Goal: Transaction & Acquisition: Purchase product/service

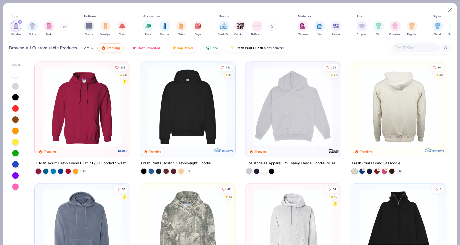
click at [356, 102] on img at bounding box center [314, 106] width 85 height 79
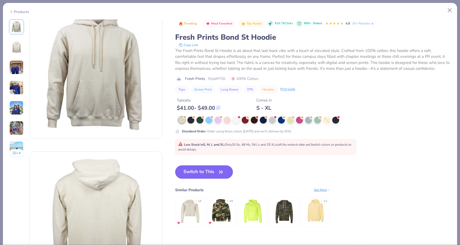
scroll to position [19, 0]
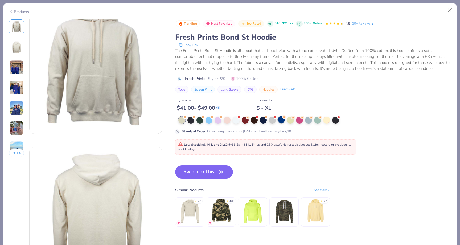
click at [284, 120] on div at bounding box center [281, 119] width 7 height 7
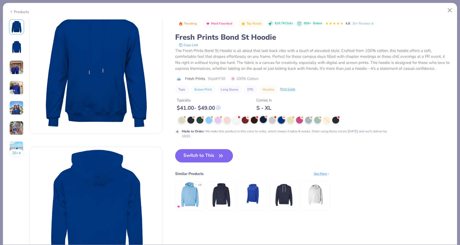
click at [265, 121] on div at bounding box center [263, 119] width 7 height 7
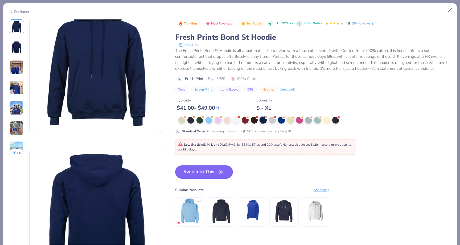
click at [21, 10] on div "Products" at bounding box center [19, 12] width 20 height 6
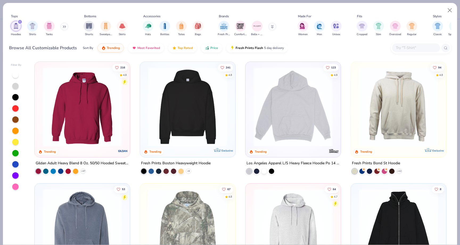
click at [97, 92] on img at bounding box center [82, 106] width 85 height 79
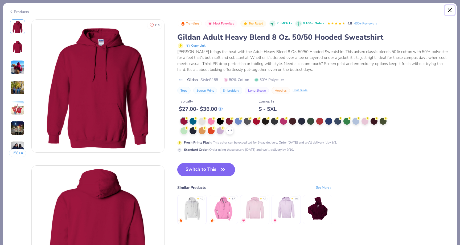
click at [449, 11] on button "Close" at bounding box center [450, 10] width 10 height 10
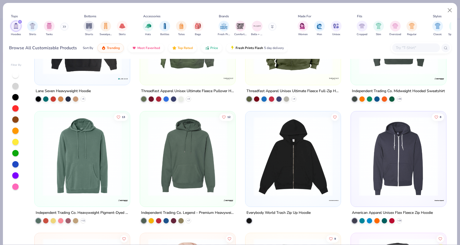
scroll to position [872, 0]
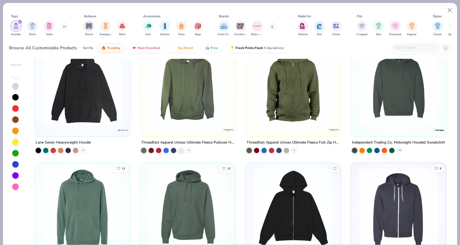
click at [107, 120] on img at bounding box center [82, 85] width 85 height 79
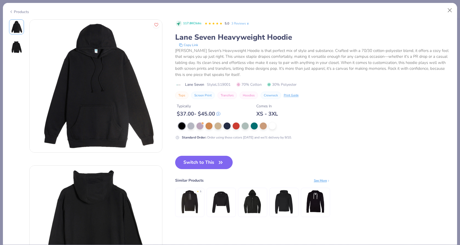
click at [242, 23] on link "3 Reviews" at bounding box center [240, 23] width 18 height 5
click at [451, 10] on button "Close" at bounding box center [450, 10] width 10 height 10
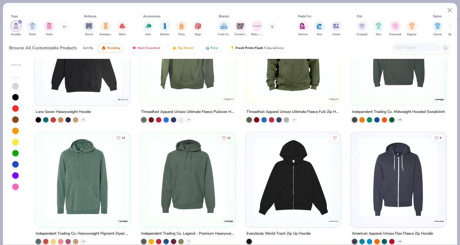
scroll to position [903, 0]
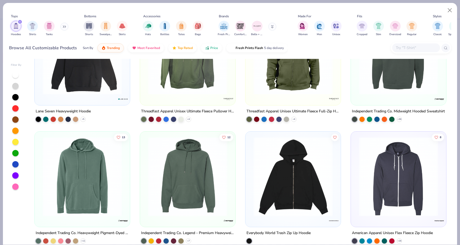
click at [399, 73] on img at bounding box center [398, 54] width 85 height 79
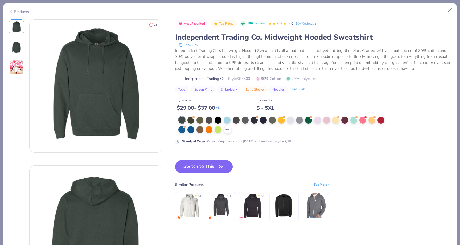
click at [305, 21] on link "10+ Reviews" at bounding box center [307, 23] width 22 height 5
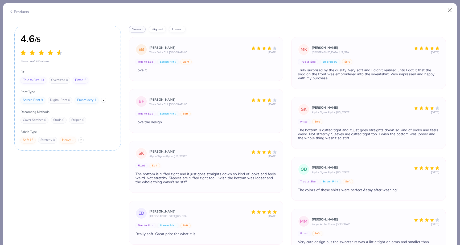
scroll to position [940, 0]
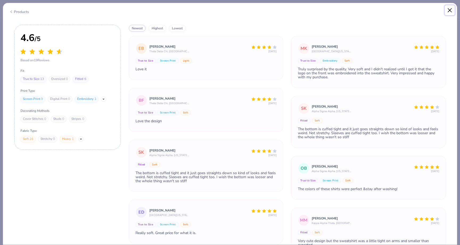
click at [448, 6] on button "Close" at bounding box center [450, 10] width 10 height 10
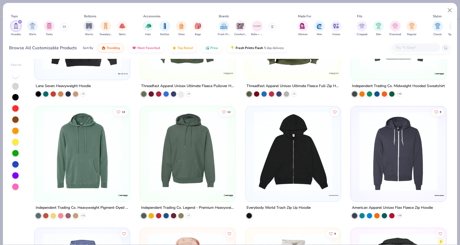
scroll to position [929, 0]
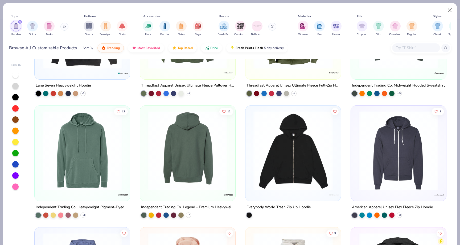
click at [180, 158] on img at bounding box center [187, 150] width 85 height 79
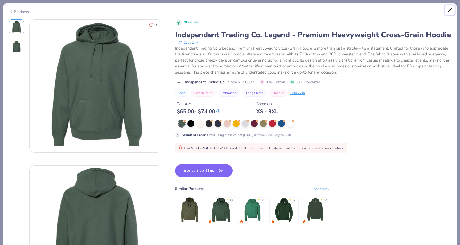
click at [449, 11] on button "Close" at bounding box center [450, 10] width 10 height 10
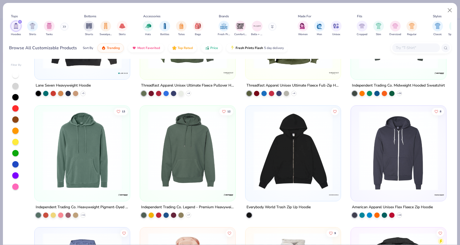
click at [78, 154] on img at bounding box center [82, 150] width 85 height 79
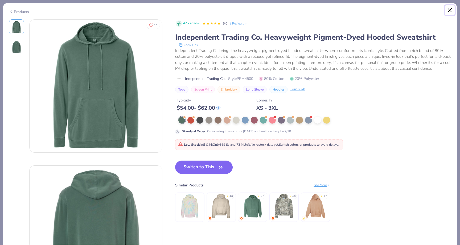
click at [449, 6] on button "Close" at bounding box center [450, 10] width 10 height 10
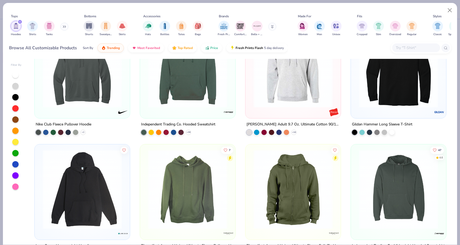
scroll to position [760, 0]
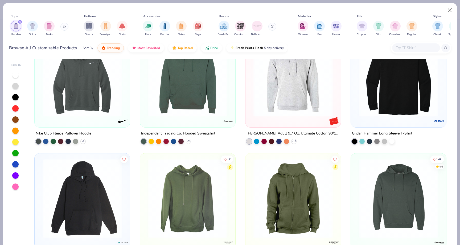
click at [81, 180] on img at bounding box center [82, 198] width 85 height 79
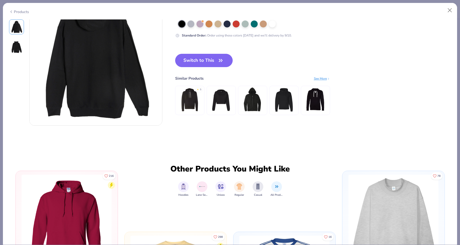
scroll to position [108, 0]
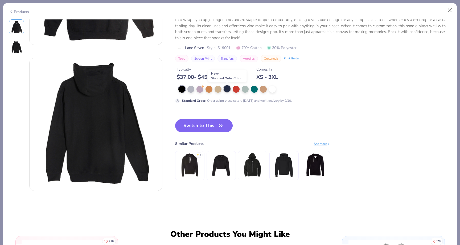
click at [226, 92] on div at bounding box center [227, 88] width 7 height 7
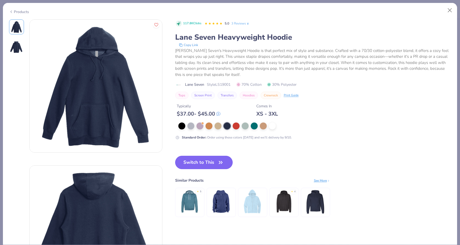
click at [191, 163] on button "Switch to This" at bounding box center [204, 162] width 58 height 13
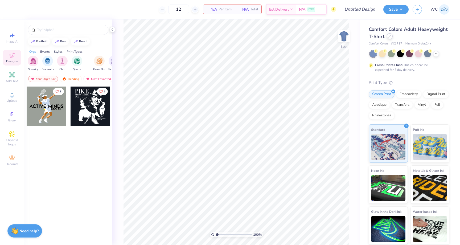
click at [388, 35] on div at bounding box center [390, 36] width 6 height 6
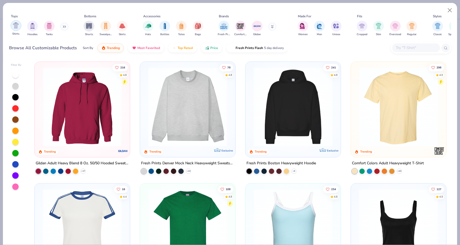
click at [16, 27] on img "filter for Shirts" at bounding box center [16, 25] width 6 height 6
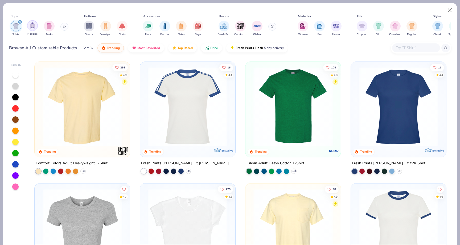
click at [28, 27] on div "filter for Hoodies" at bounding box center [32, 25] width 11 height 11
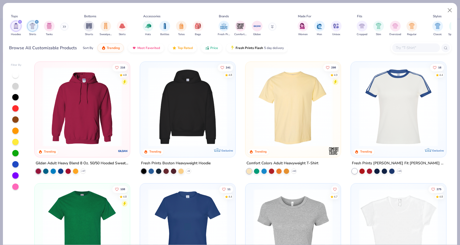
click at [35, 22] on div "filter for Shirts" at bounding box center [36, 21] width 5 height 5
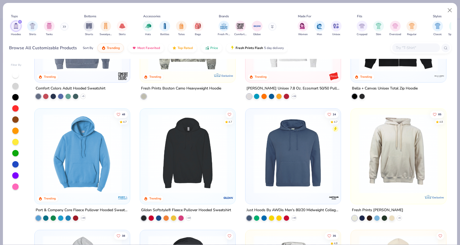
scroll to position [192, 0]
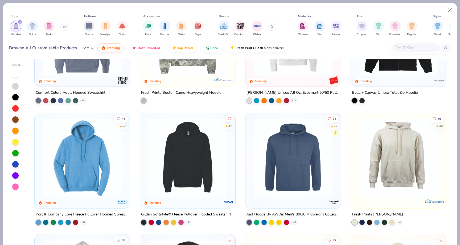
click at [97, 166] on img at bounding box center [82, 157] width 85 height 79
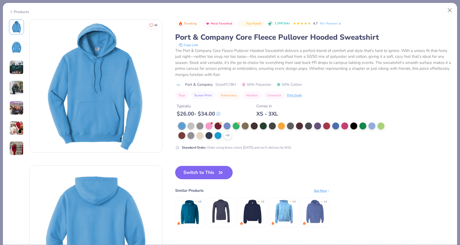
click at [15, 124] on img at bounding box center [16, 128] width 14 height 14
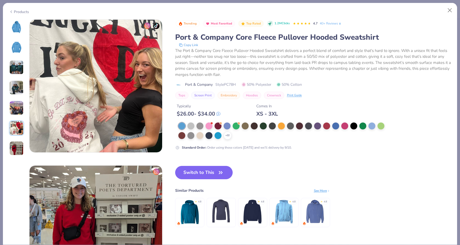
click at [17, 102] on img at bounding box center [16, 108] width 14 height 14
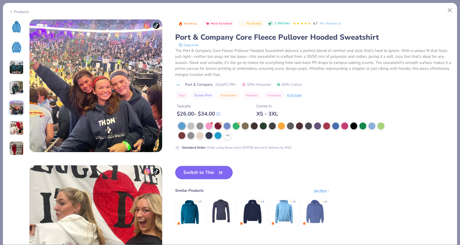
scroll to position [584, 0]
click at [14, 10] on div "Products" at bounding box center [19, 12] width 20 height 6
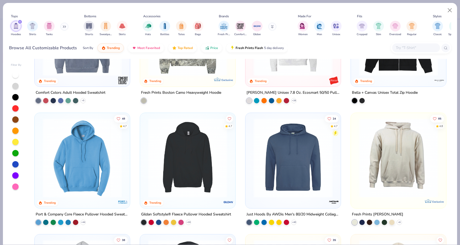
click at [221, 156] on img at bounding box center [187, 157] width 85 height 79
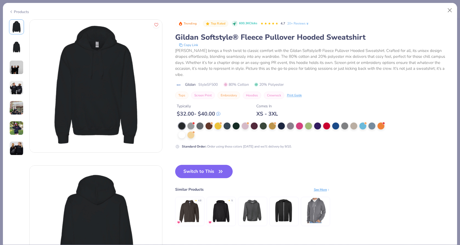
click at [20, 56] on div at bounding box center [16, 87] width 15 height 136
click at [19, 49] on img at bounding box center [16, 47] width 13 height 13
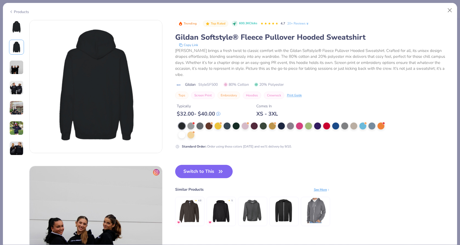
scroll to position [146, 0]
click at [17, 68] on img at bounding box center [16, 67] width 14 height 14
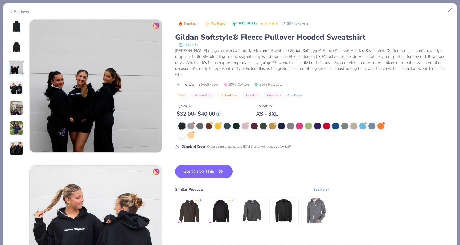
click at [19, 80] on img at bounding box center [16, 87] width 14 height 14
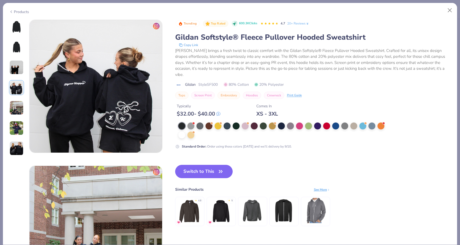
scroll to position [438, 0]
click at [448, 9] on button "Close" at bounding box center [450, 10] width 10 height 10
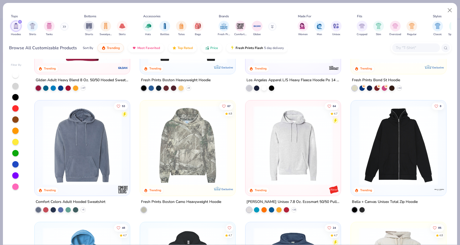
scroll to position [3, 0]
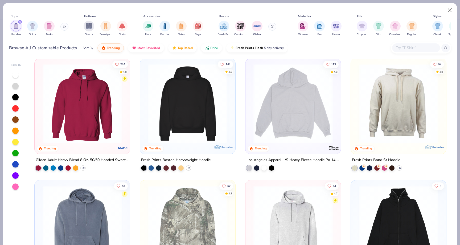
click at [105, 111] on img at bounding box center [82, 103] width 85 height 79
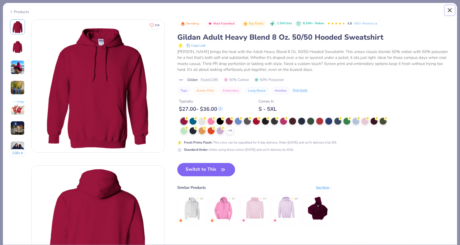
click at [450, 10] on button "Close" at bounding box center [450, 10] width 10 height 10
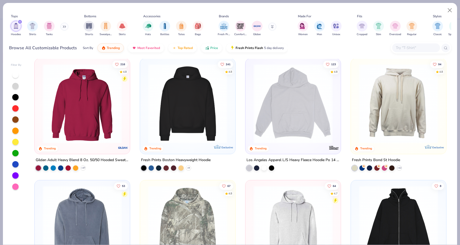
click at [406, 80] on img at bounding box center [398, 103] width 85 height 79
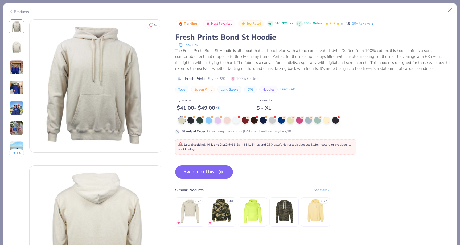
click at [394, 83] on div "Trending Most Favorited Top Rated 816.7K Clicks 900+ Orders 4.8 30+ Reviews Fre…" at bounding box center [313, 56] width 276 height 74
click at [448, 9] on button "Close" at bounding box center [450, 10] width 10 height 10
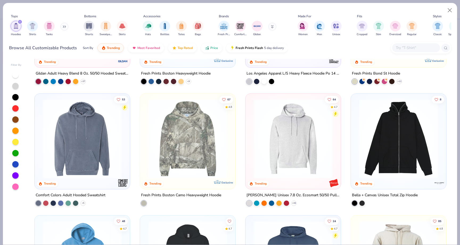
scroll to position [102, 0]
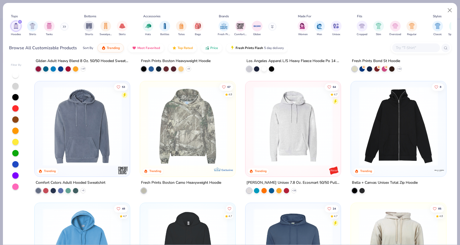
click at [91, 122] on img at bounding box center [82, 126] width 85 height 79
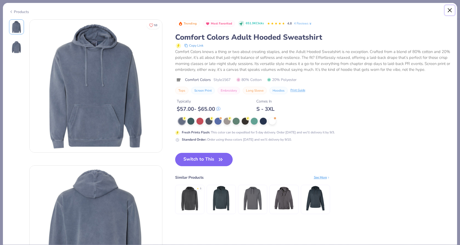
click at [449, 12] on button "Close" at bounding box center [450, 10] width 10 height 10
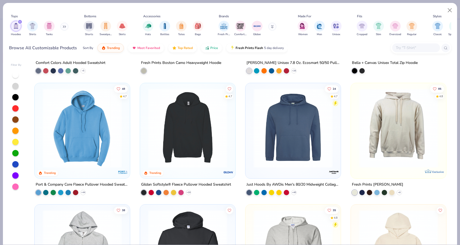
scroll to position [237, 0]
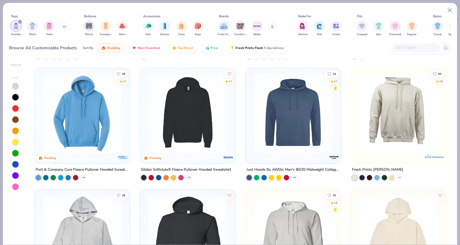
click at [213, 126] on img at bounding box center [187, 112] width 85 height 79
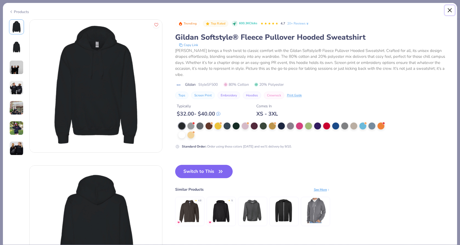
click at [450, 10] on button "Close" at bounding box center [450, 10] width 10 height 10
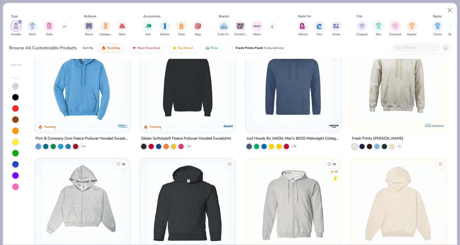
scroll to position [234, 0]
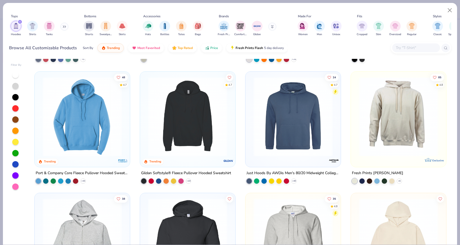
click at [374, 115] on img at bounding box center [398, 116] width 85 height 79
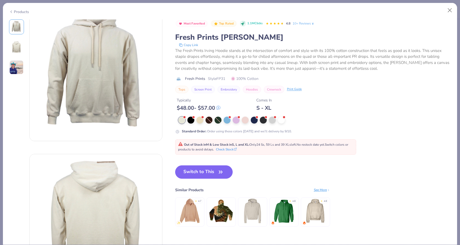
scroll to position [20, 0]
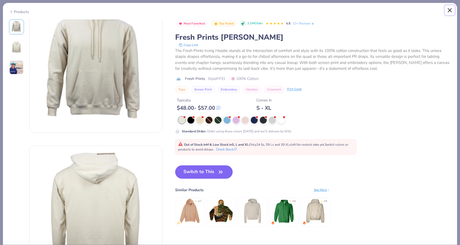
click at [448, 13] on button "Close" at bounding box center [450, 10] width 10 height 10
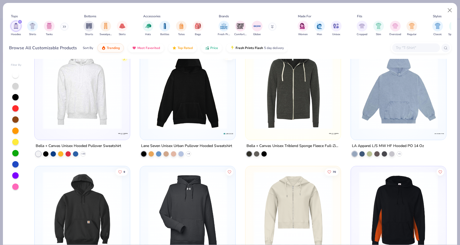
scroll to position [507, 0]
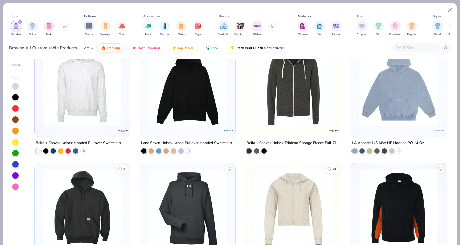
click at [109, 116] on img at bounding box center [82, 86] width 85 height 79
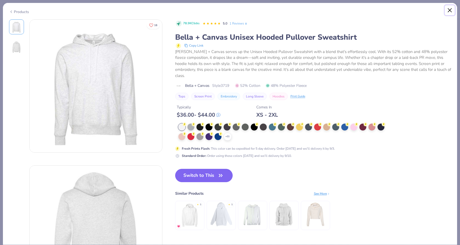
click at [449, 11] on button "Close" at bounding box center [450, 10] width 10 height 10
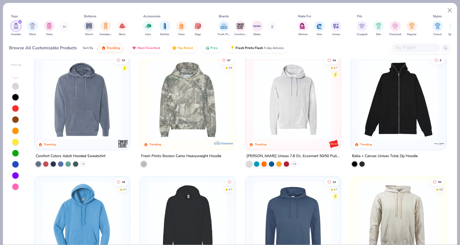
scroll to position [134, 0]
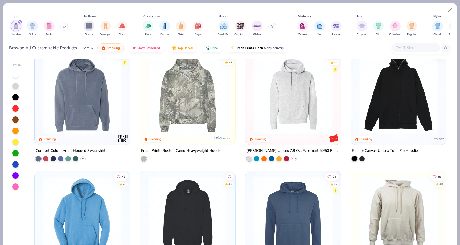
click at [273, 100] on img at bounding box center [293, 94] width 85 height 79
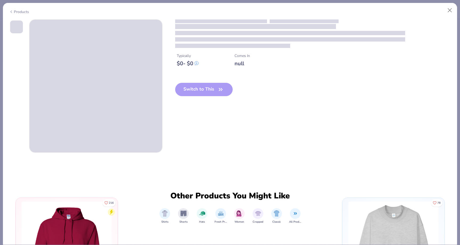
click at [273, 100] on div "Typically $ 0 - $ 0 Comes In null Switch to This" at bounding box center [230, 85] width 442 height 133
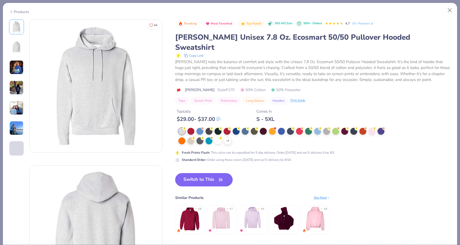
click at [343, 59] on div "Hanes nails the balance of comfort and style with the Unisex 7.8 Oz. Ecosmart 5…" at bounding box center [313, 71] width 276 height 24
click at [446, 10] on button "Close" at bounding box center [450, 10] width 10 height 10
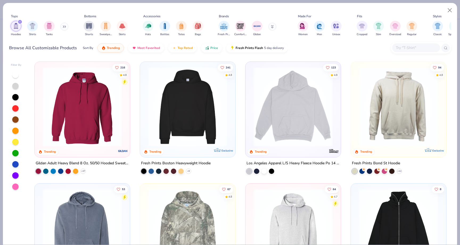
click at [376, 89] on img at bounding box center [398, 106] width 85 height 79
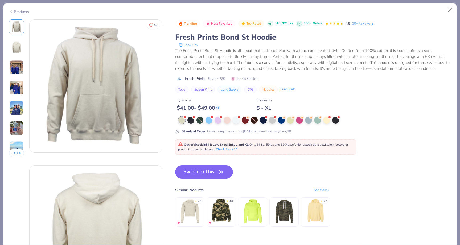
click at [228, 143] on strong "& Low Stock in S, L and XL :" at bounding box center [230, 144] width 40 height 4
click at [189, 121] on div at bounding box center [190, 119] width 7 height 7
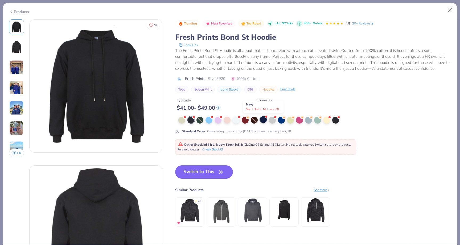
click at [263, 122] on div at bounding box center [263, 119] width 7 height 7
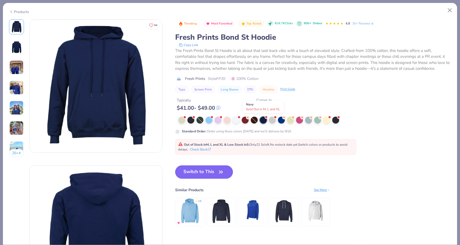
click at [263, 122] on div at bounding box center [263, 120] width 7 height 7
click at [198, 215] on img at bounding box center [189, 210] width 25 height 25
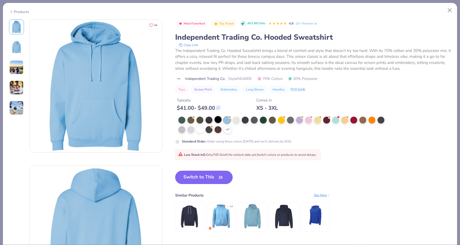
click at [220, 121] on div at bounding box center [218, 119] width 7 height 7
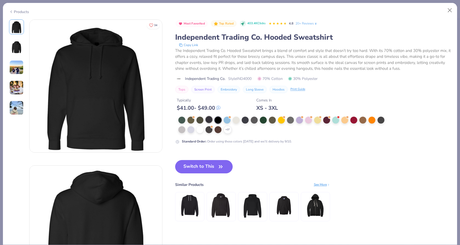
click at [210, 118] on div at bounding box center [209, 119] width 7 height 7
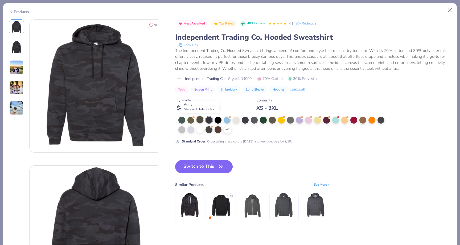
click at [199, 120] on div at bounding box center [200, 119] width 7 height 7
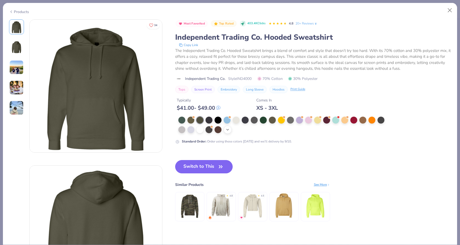
click at [230, 132] on div "+ 17" at bounding box center [228, 130] width 8 height 8
click at [369, 129] on div at bounding box center [372, 129] width 7 height 7
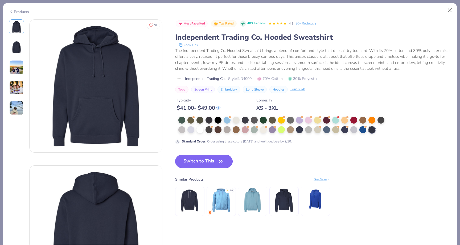
click at [187, 162] on button "Switch to This" at bounding box center [204, 161] width 58 height 13
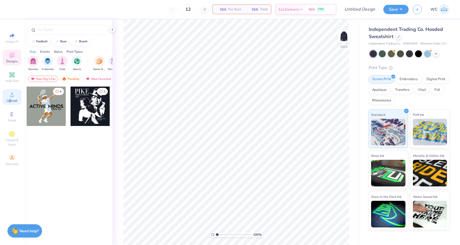
click at [10, 99] on span "Upload" at bounding box center [12, 101] width 11 height 4
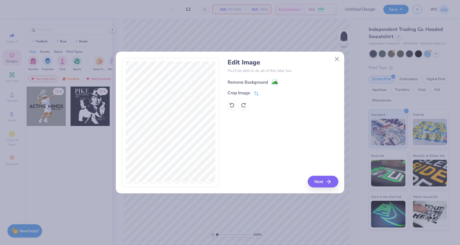
click at [272, 83] on image at bounding box center [275, 83] width 6 height 6
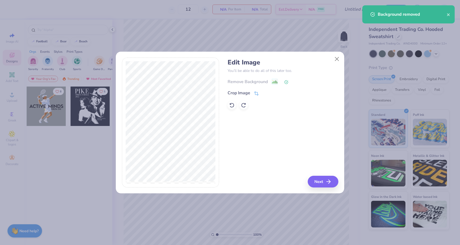
click at [309, 185] on div "Edit Image You’ll be able to do all of this later too. Remove Background Crop I…" at bounding box center [283, 123] width 111 height 130
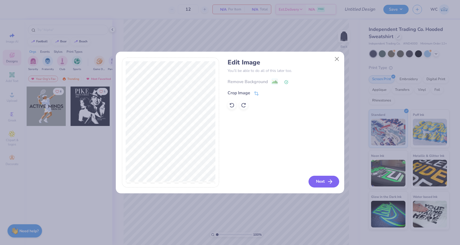
click at [314, 183] on button "Next" at bounding box center [324, 182] width 31 height 12
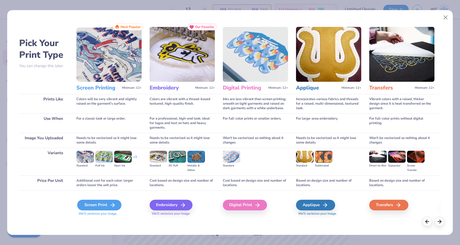
click at [111, 206] on icon at bounding box center [112, 205] width 6 height 6
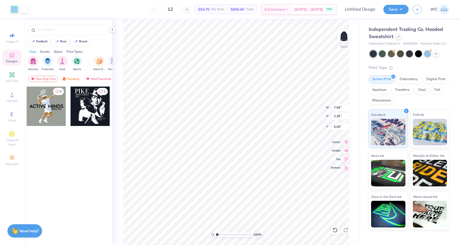
type input "7.99"
type input "2.35"
type input "3.00"
type input "7.27"
type input "2.14"
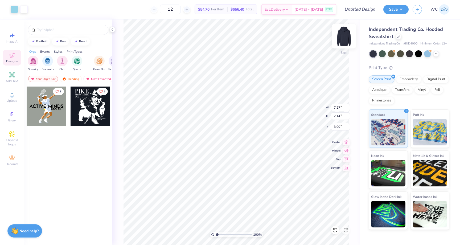
click at [344, 37] on img at bounding box center [343, 36] width 21 height 21
click at [11, 99] on span "Upload" at bounding box center [12, 101] width 11 height 4
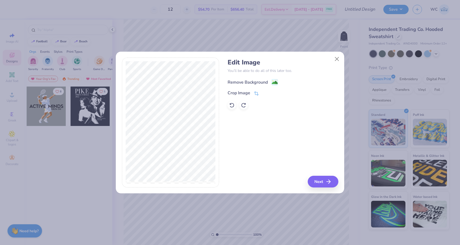
click at [273, 82] on image at bounding box center [275, 83] width 6 height 6
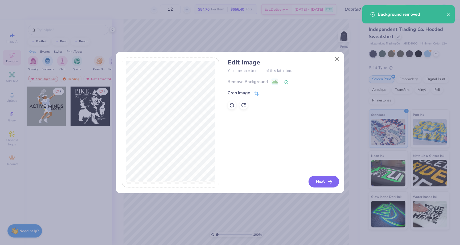
click at [318, 181] on button "Next" at bounding box center [324, 182] width 31 height 12
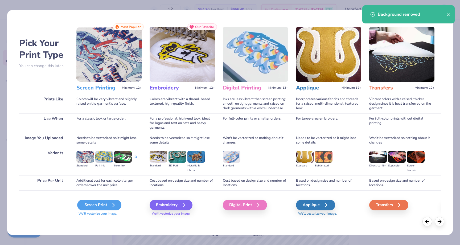
click at [107, 204] on div "Screen Print" at bounding box center [99, 205] width 44 height 11
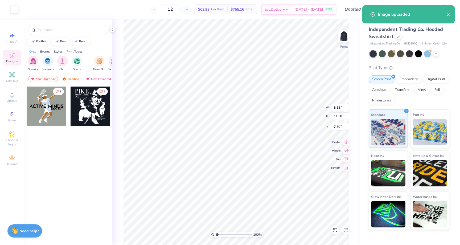
type input "8.15"
type input "11.30"
type input "6.00"
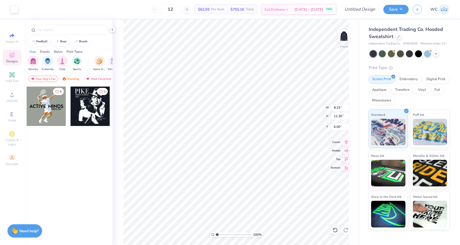
type input "9.40"
type input "13.04"
click at [181, 11] on input "12" at bounding box center [170, 10] width 21 height 10
click at [179, 11] on input "12" at bounding box center [170, 10] width 21 height 10
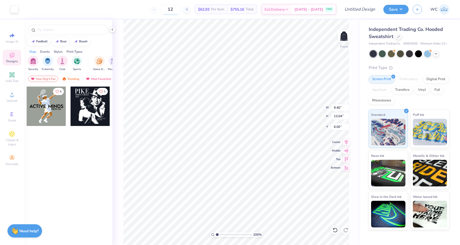
click at [179, 11] on input "12" at bounding box center [170, 10] width 21 height 10
type input "24"
click at [347, 36] on img at bounding box center [343, 36] width 21 height 21
type input "6.51"
type input "1.91"
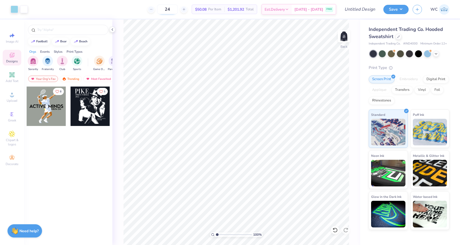
click at [172, 9] on input "24" at bounding box center [167, 10] width 21 height 10
type input "30"
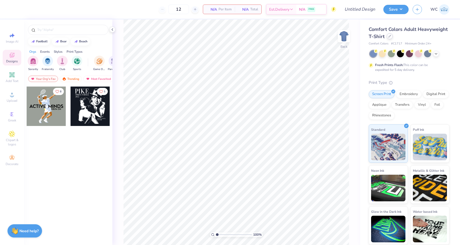
click at [390, 36] on icon at bounding box center [389, 36] width 3 height 3
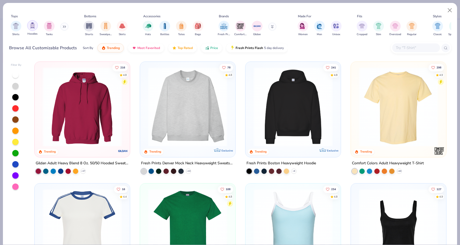
click at [35, 28] on div "filter for Hoodies" at bounding box center [32, 25] width 11 height 11
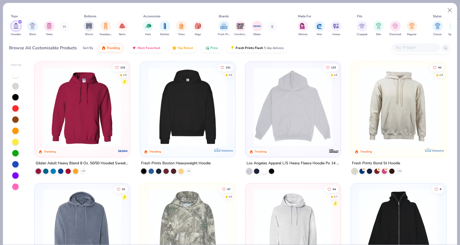
click at [93, 121] on img at bounding box center [82, 106] width 85 height 79
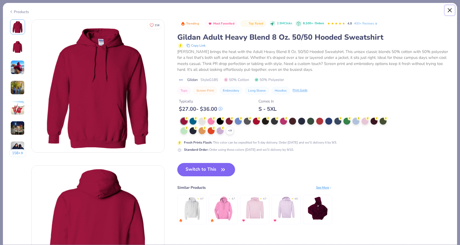
click at [451, 9] on button "Close" at bounding box center [450, 10] width 10 height 10
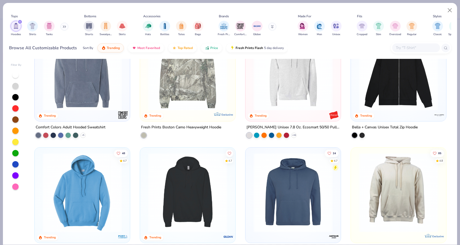
scroll to position [204, 0]
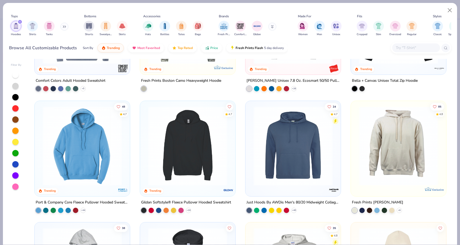
click at [221, 155] on img at bounding box center [187, 145] width 85 height 79
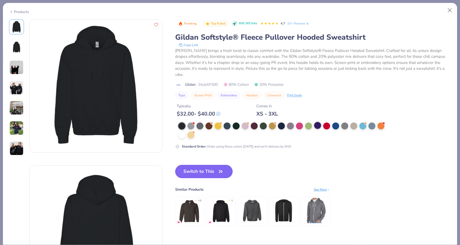
click at [316, 122] on div at bounding box center [317, 125] width 7 height 7
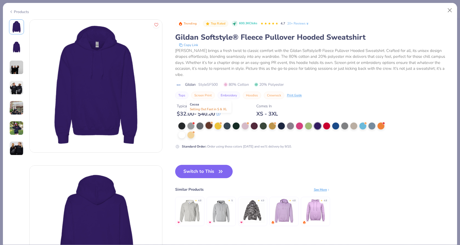
click at [208, 122] on div at bounding box center [209, 125] width 7 height 7
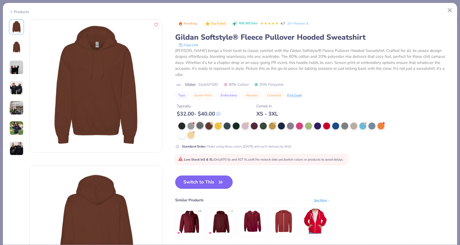
click at [203, 122] on div at bounding box center [200, 125] width 7 height 7
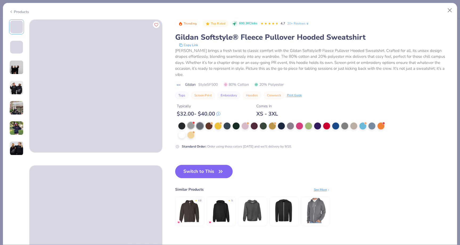
click at [194, 122] on div at bounding box center [190, 125] width 7 height 7
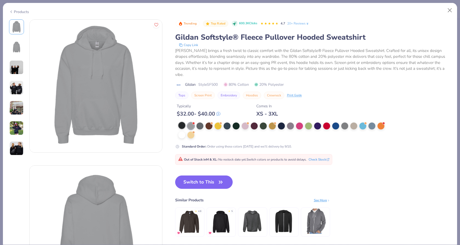
click at [185, 122] on div at bounding box center [181, 125] width 7 height 7
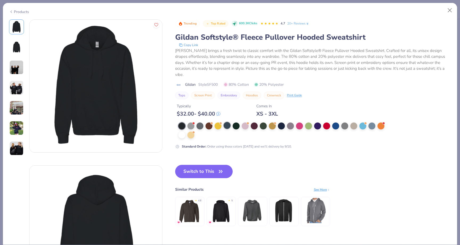
click at [229, 122] on div at bounding box center [227, 125] width 7 height 7
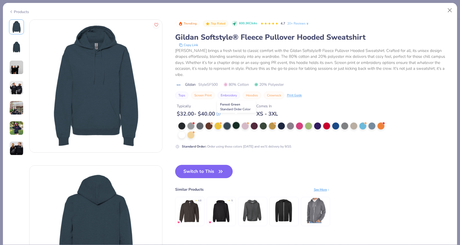
click at [234, 122] on div at bounding box center [236, 125] width 7 height 7
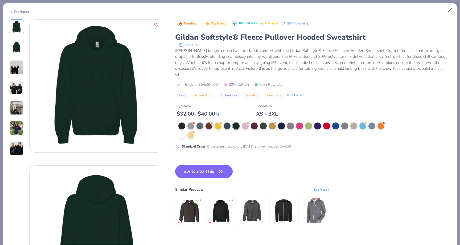
click at [249, 122] on div at bounding box center [283, 130] width 210 height 16
click at [256, 122] on div at bounding box center [254, 125] width 7 height 7
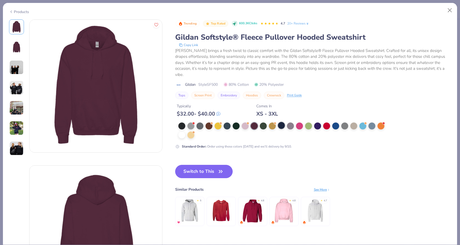
click at [283, 122] on div at bounding box center [281, 125] width 7 height 7
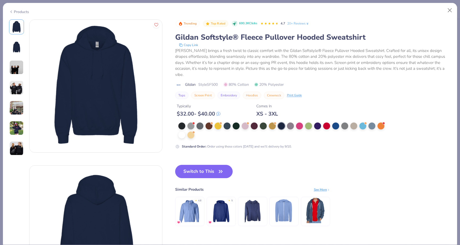
click at [19, 124] on img at bounding box center [16, 128] width 14 height 14
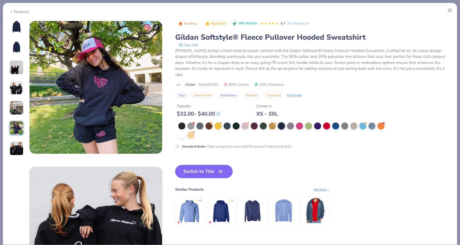
scroll to position [730, 0]
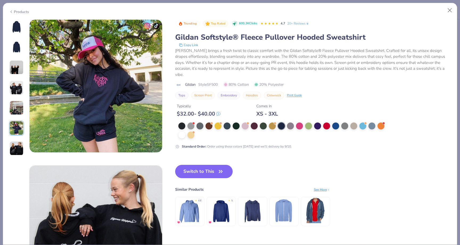
click at [20, 108] on img at bounding box center [16, 108] width 14 height 14
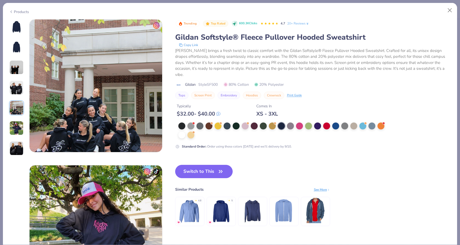
scroll to position [584, 0]
click at [19, 99] on div at bounding box center [16, 87] width 15 height 136
click at [19, 94] on img at bounding box center [16, 87] width 14 height 14
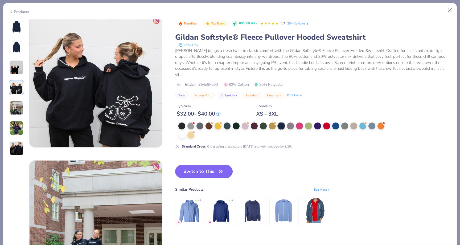
scroll to position [438, 0]
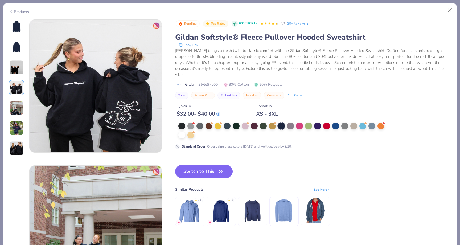
click at [16, 146] on img at bounding box center [16, 148] width 14 height 14
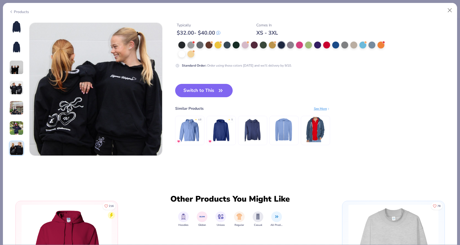
scroll to position [876, 0]
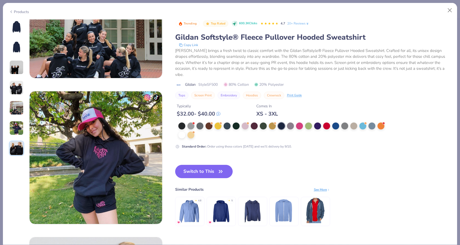
click at [17, 25] on img at bounding box center [16, 27] width 13 height 13
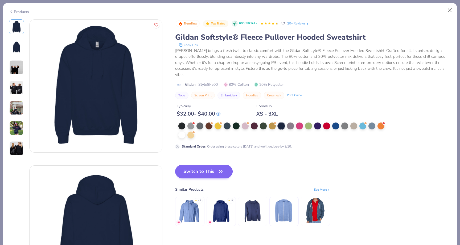
scroll to position [0, 0]
click at [208, 165] on button "Switch to This" at bounding box center [204, 171] width 58 height 13
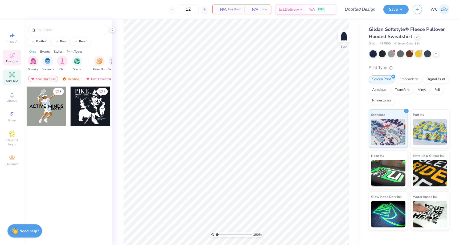
click at [14, 76] on icon at bounding box center [12, 75] width 6 height 6
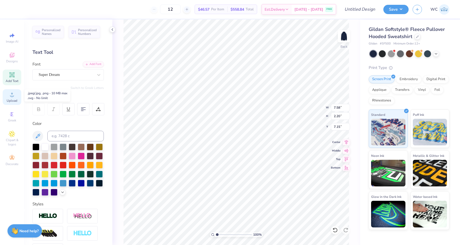
click at [13, 100] on span "Upload" at bounding box center [12, 101] width 11 height 4
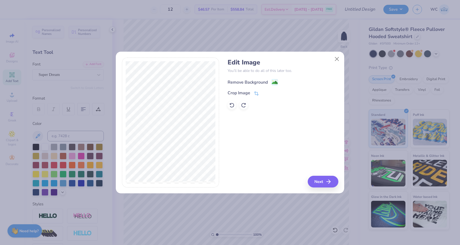
click at [272, 80] on image at bounding box center [275, 83] width 6 height 6
click at [326, 182] on button "Next" at bounding box center [324, 182] width 31 height 12
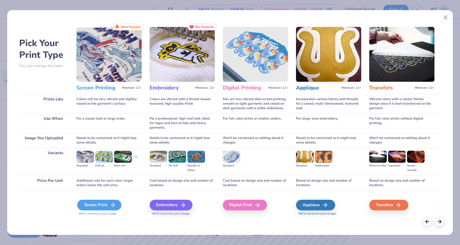
click at [114, 204] on icon at bounding box center [112, 205] width 6 height 6
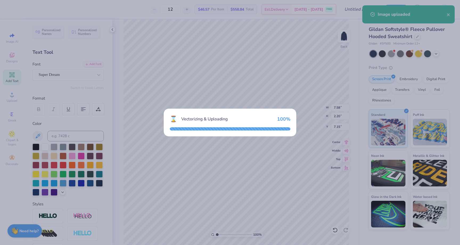
type input "15.00"
type input "4.41"
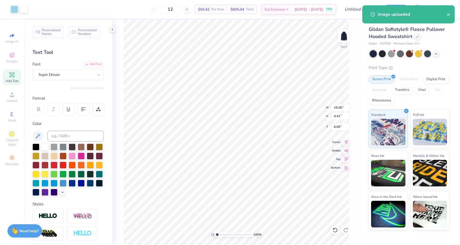
type input "1.90"
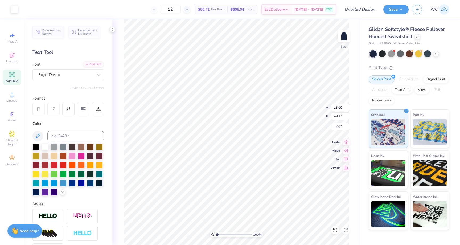
type input "7.58"
type input "2.20"
type input "7.15"
type input "8.42"
type input "2.47"
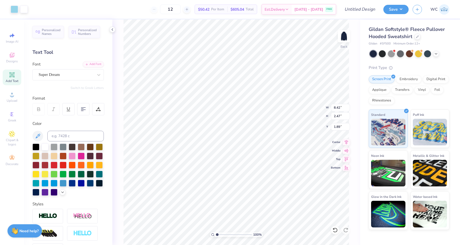
type input "3.00"
type input "7.00"
type input "2.06"
type input "6.33"
type input "1.86"
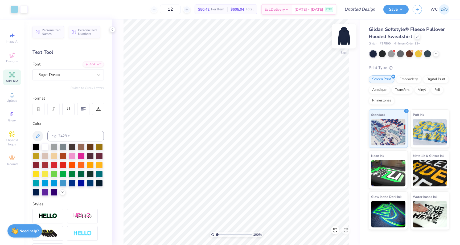
click at [344, 35] on img at bounding box center [343, 36] width 21 height 21
click at [13, 96] on circle at bounding box center [11, 96] width 3 height 3
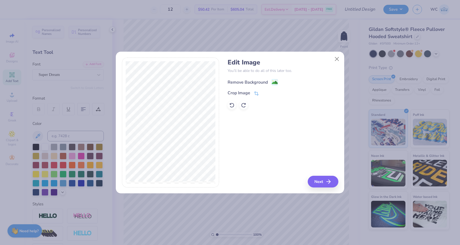
click at [273, 82] on image at bounding box center [275, 83] width 6 height 6
click at [318, 182] on button "Next" at bounding box center [324, 182] width 31 height 12
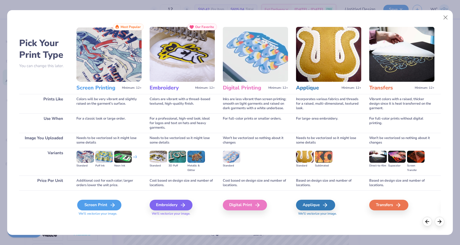
click at [106, 202] on div "Screen Print" at bounding box center [99, 205] width 44 height 11
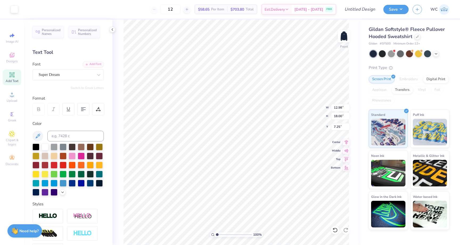
type input "7.33"
type input "10.17"
type input "6.08"
type input "9.07"
type input "12.58"
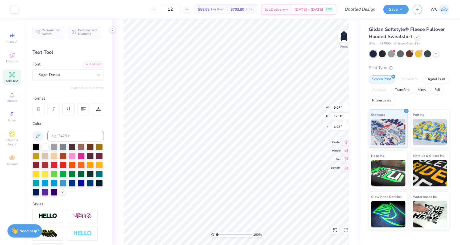
type input "6.00"
type input "9.37"
type input "12.99"
click at [347, 36] on img at bounding box center [343, 36] width 21 height 21
click at [181, 11] on input "12" at bounding box center [170, 10] width 21 height 10
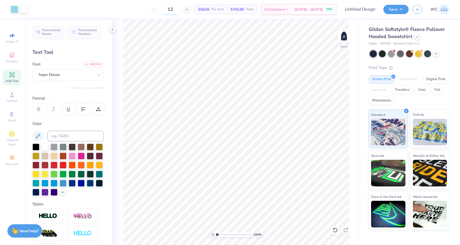
click at [181, 11] on input "12" at bounding box center [170, 10] width 21 height 10
click at [181, 10] on input "12" at bounding box center [170, 10] width 21 height 10
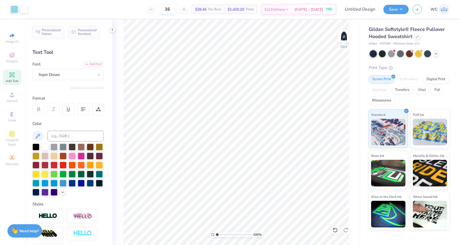
click at [178, 10] on input "36" at bounding box center [167, 10] width 21 height 10
click at [346, 37] on img at bounding box center [343, 36] width 21 height 21
click at [349, 35] on img at bounding box center [343, 36] width 21 height 21
click at [153, 11] on icon at bounding box center [151, 9] width 4 height 4
click at [162, 11] on div "29" at bounding box center [168, 10] width 40 height 10
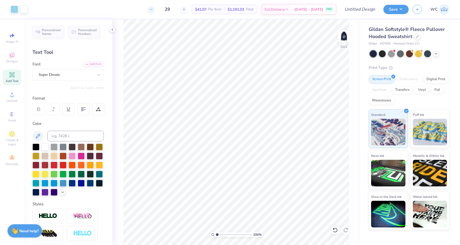
click at [153, 10] on icon at bounding box center [151, 9] width 4 height 4
click at [161, 10] on div "28 $41.07 Per Item $1,191.03 Total Est. Delivery Sep 7 - 10 FREE" at bounding box center [184, 9] width 305 height 19
click at [153, 10] on icon at bounding box center [151, 9] width 4 height 4
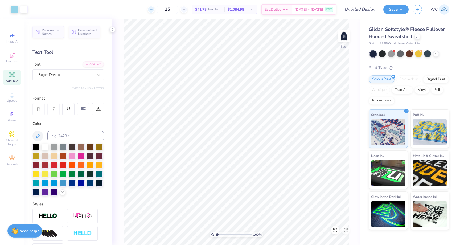
click at [153, 10] on icon at bounding box center [151, 9] width 4 height 4
type input "24"
click at [344, 39] on img at bounding box center [343, 36] width 21 height 21
click at [342, 39] on img at bounding box center [343, 36] width 21 height 21
click at [409, 78] on div "Embroidery" at bounding box center [408, 79] width 25 height 8
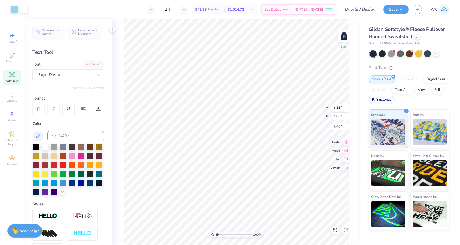
click at [383, 100] on div "Rhinestones" at bounding box center [382, 100] width 26 height 8
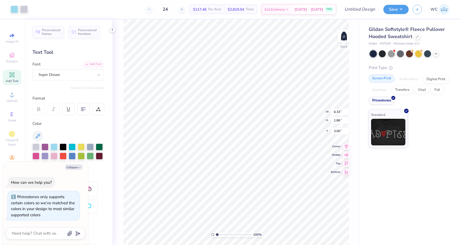
click at [388, 81] on div "Screen Print" at bounding box center [382, 79] width 26 height 8
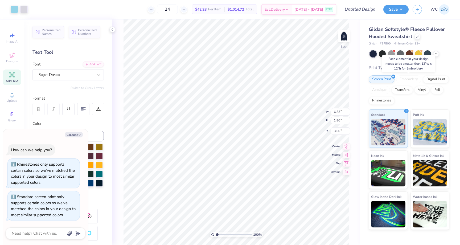
click at [408, 78] on div "Embroidery" at bounding box center [408, 79] width 25 height 8
type textarea "x"
type input "4.12"
type input "1.21"
click at [402, 78] on div "Embroidery" at bounding box center [408, 79] width 25 height 8
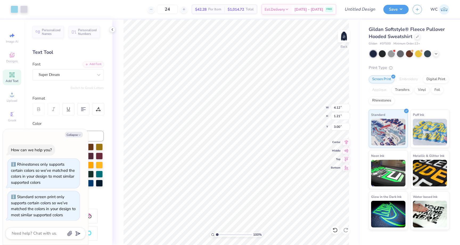
type textarea "x"
type input "2.54"
type input "0.75"
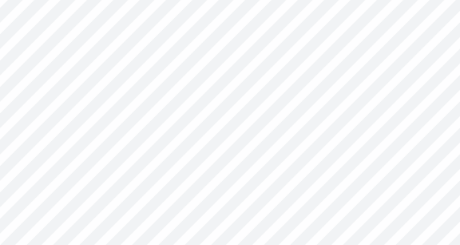
type textarea "x"
type input "1.50"
type input "0.44"
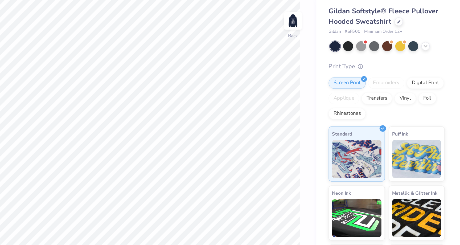
click at [403, 79] on div "Embroidery" at bounding box center [408, 79] width 25 height 8
type textarea "x"
type input "4.30"
type input "1.26"
type textarea "x"
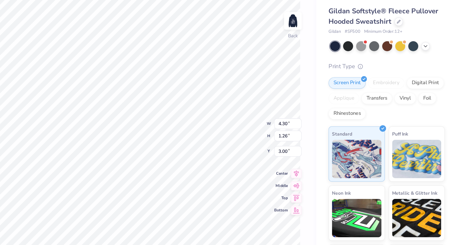
type input "6.33"
type input "1.86"
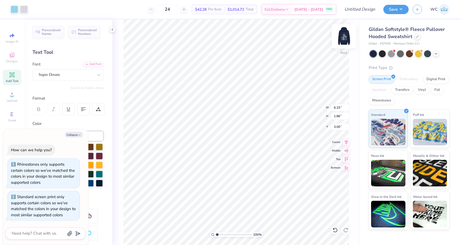
click at [347, 40] on img at bounding box center [343, 36] width 21 height 21
click at [78, 133] on button "Collapse" at bounding box center [74, 135] width 18 height 6
type textarea "x"
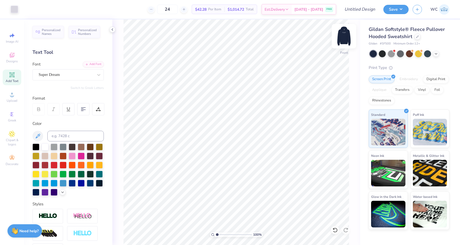
click at [350, 37] on img at bounding box center [343, 36] width 21 height 21
click at [348, 36] on img at bounding box center [343, 36] width 21 height 21
click at [178, 9] on input "24" at bounding box center [167, 10] width 21 height 10
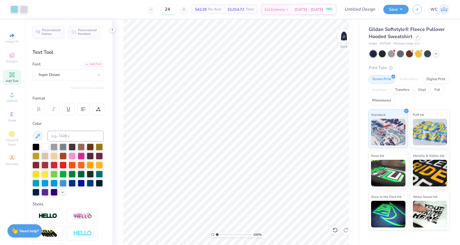
click at [175, 10] on input "24" at bounding box center [167, 10] width 21 height 10
type input "30"
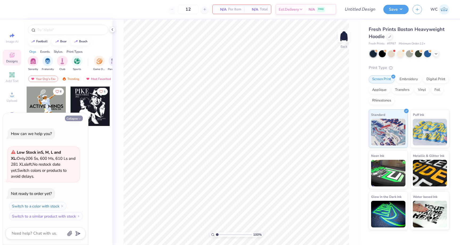
click at [80, 117] on icon "button" at bounding box center [79, 118] width 3 height 3
type textarea "x"
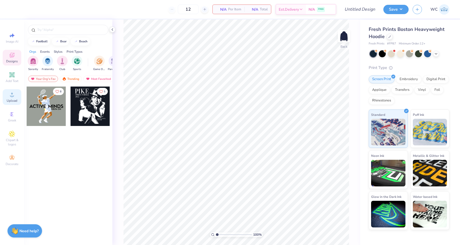
click at [12, 100] on span "Upload" at bounding box center [12, 101] width 11 height 4
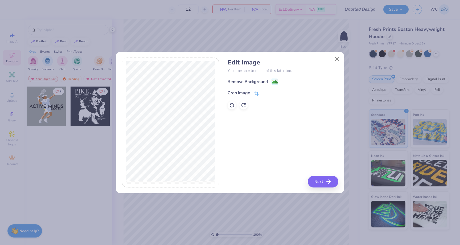
click at [271, 85] on div "Remove Background Crop Image" at bounding box center [283, 93] width 111 height 31
click at [275, 84] on image at bounding box center [275, 83] width 6 height 6
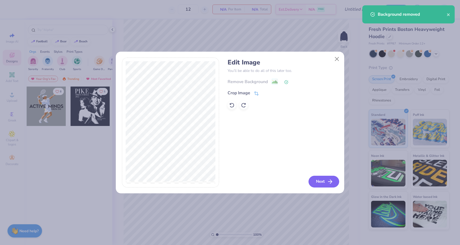
click at [320, 184] on button "Next" at bounding box center [324, 182] width 31 height 12
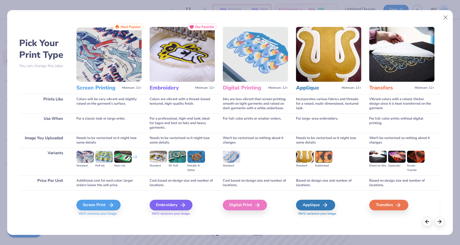
click at [114, 197] on div "Screen Print We'll vectorize your image." at bounding box center [108, 204] width 65 height 28
click at [107, 202] on div "Screen Print" at bounding box center [99, 205] width 44 height 11
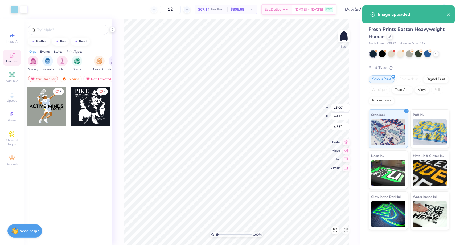
type input "12.34"
type input "3.63"
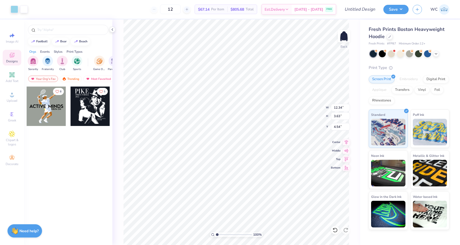
type input "9.08"
type input "2.67"
type input "3.00"
click at [181, 11] on input "12" at bounding box center [170, 10] width 21 height 10
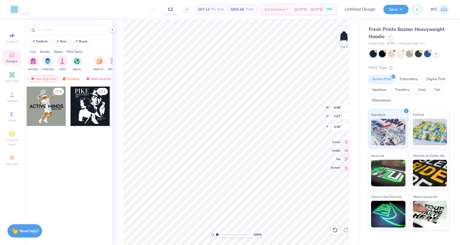
click at [179, 11] on input "12" at bounding box center [170, 10] width 21 height 10
click at [178, 11] on input "24" at bounding box center [167, 10] width 21 height 10
click at [177, 11] on input "24" at bounding box center [167, 10] width 21 height 10
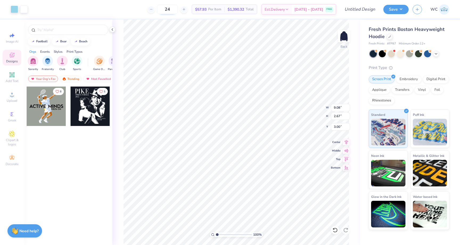
click at [177, 11] on input "24" at bounding box center [167, 10] width 21 height 10
click at [176, 9] on input "24" at bounding box center [167, 10] width 21 height 10
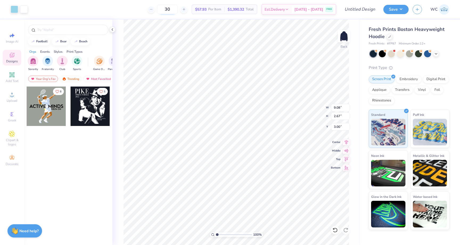
type input "30"
type input "8.48"
type input "2.49"
type input "8.06"
type input "2.37"
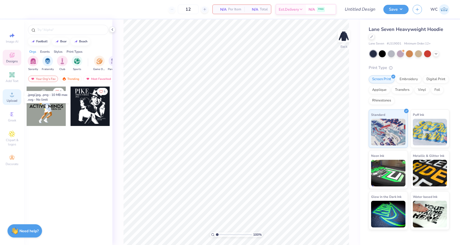
click at [15, 96] on div "Upload" at bounding box center [12, 97] width 19 height 16
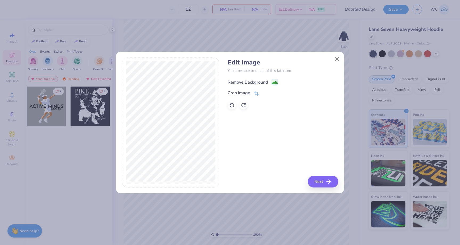
click at [277, 81] on image at bounding box center [275, 83] width 6 height 6
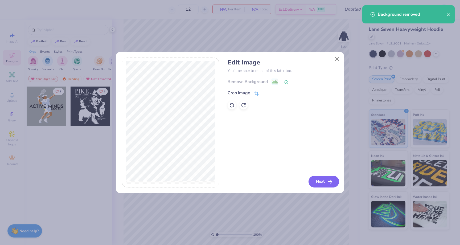
click at [319, 179] on button "Next" at bounding box center [324, 182] width 31 height 12
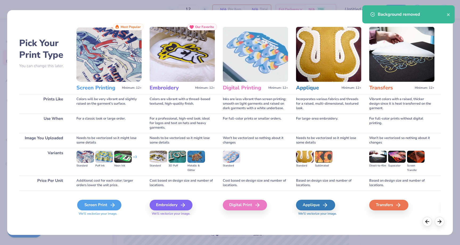
click at [103, 202] on div "Screen Print" at bounding box center [99, 205] width 44 height 11
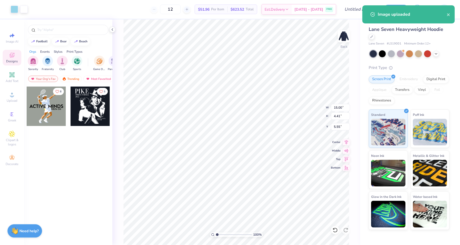
type input "9.50"
type input "2.79"
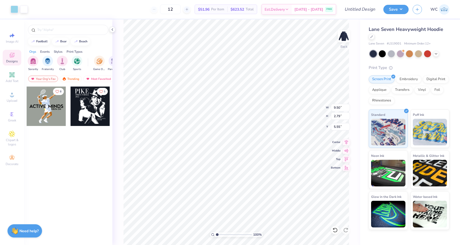
type input "3.00"
type input "8.51"
type input "2.50"
click at [345, 42] on img at bounding box center [343, 36] width 21 height 21
click at [12, 96] on icon at bounding box center [12, 95] width 4 height 4
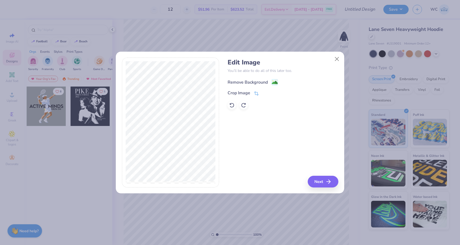
click at [272, 82] on icon at bounding box center [275, 82] width 6 height 6
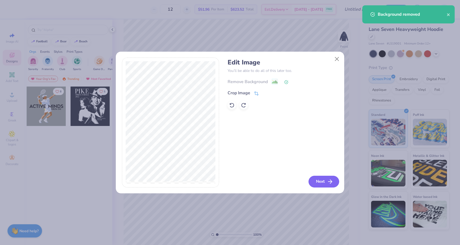
click at [320, 180] on button "Next" at bounding box center [324, 182] width 31 height 12
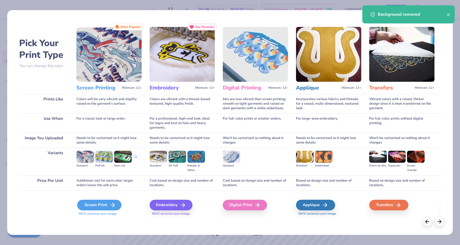
click at [104, 203] on div "Screen Print" at bounding box center [99, 205] width 44 height 11
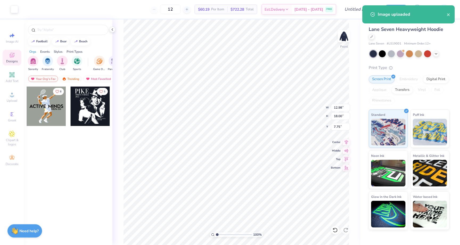
type input "10.68"
type input "14.82"
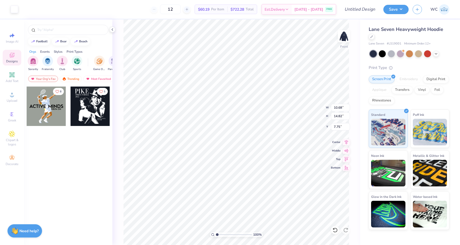
type input "6.00"
click at [180, 10] on input "12" at bounding box center [170, 10] width 21 height 10
type input "30"
click at [341, 36] on img at bounding box center [343, 36] width 21 height 21
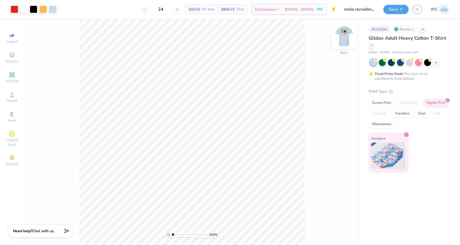
click at [343, 38] on img at bounding box center [343, 36] width 21 height 21
click at [387, 103] on div "Screen Print" at bounding box center [382, 102] width 26 height 8
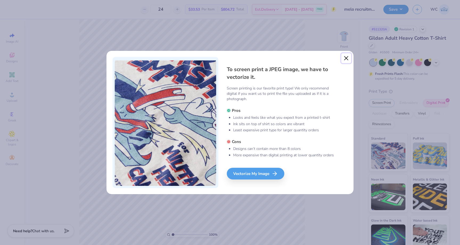
click at [344, 60] on button "Close" at bounding box center [346, 58] width 10 height 10
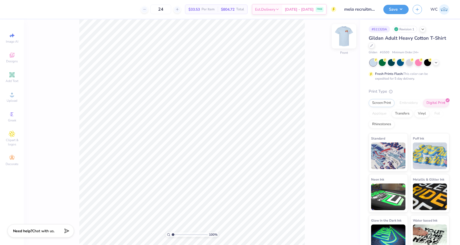
click at [346, 37] on img at bounding box center [343, 36] width 21 height 21
click at [344, 39] on img at bounding box center [343, 36] width 21 height 21
click at [344, 37] on img at bounding box center [343, 36] width 21 height 21
click at [345, 36] on img at bounding box center [343, 36] width 21 height 21
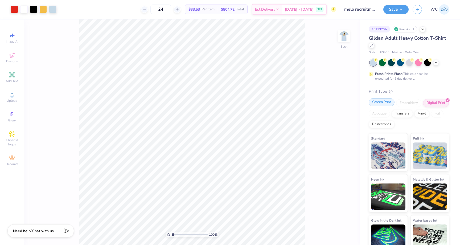
click at [387, 104] on div "Screen Print" at bounding box center [382, 102] width 26 height 8
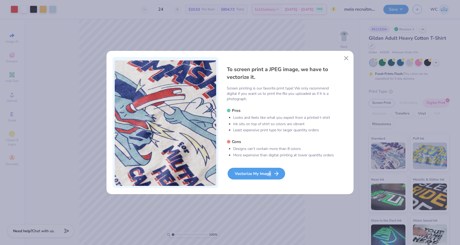
click at [269, 174] on div "Vectorize My Image" at bounding box center [257, 174] width 58 height 12
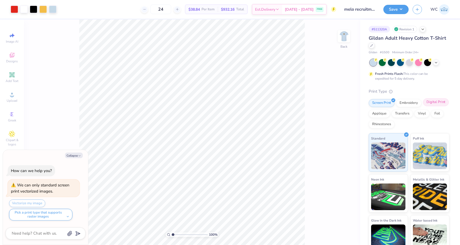
click at [437, 103] on div "Digital Print" at bounding box center [436, 102] width 26 height 8
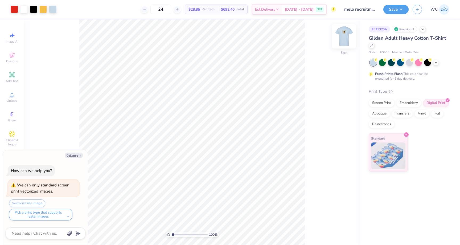
click at [344, 39] on img at bounding box center [343, 36] width 21 height 21
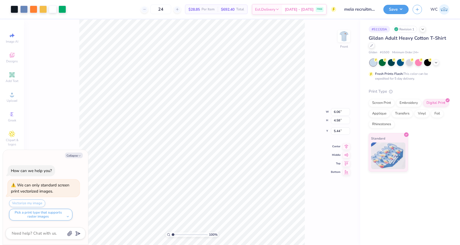
type textarea "x"
type input "10.04"
type input "7.59"
type input "2.43"
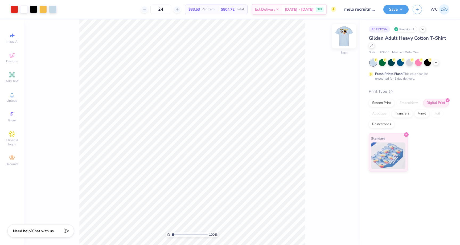
click at [345, 40] on img at bounding box center [343, 36] width 21 height 21
click at [349, 36] on img at bounding box center [343, 36] width 21 height 21
click at [371, 44] on icon at bounding box center [371, 45] width 3 height 3
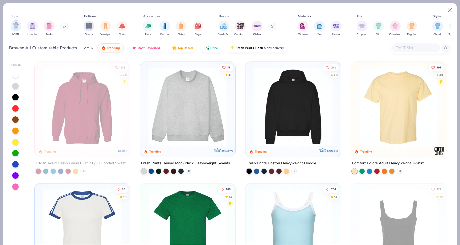
click at [13, 29] on div "filter for Shirts" at bounding box center [16, 25] width 11 height 11
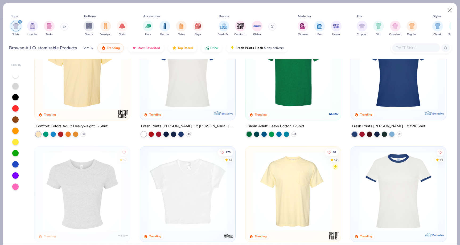
scroll to position [27, 0]
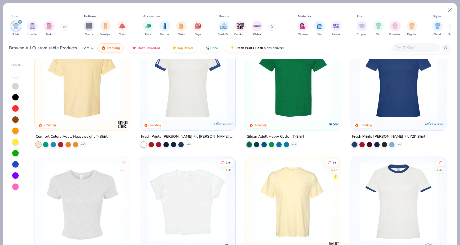
click at [83, 71] on img at bounding box center [82, 79] width 85 height 79
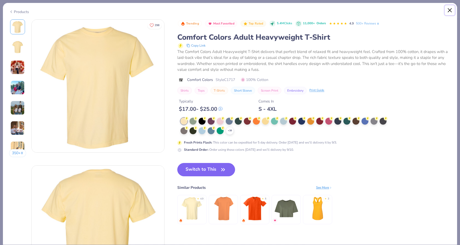
click at [449, 10] on button "Close" at bounding box center [450, 10] width 10 height 10
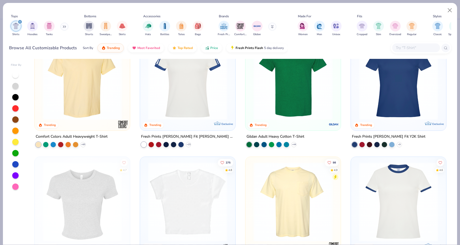
click at [277, 94] on img at bounding box center [293, 79] width 85 height 79
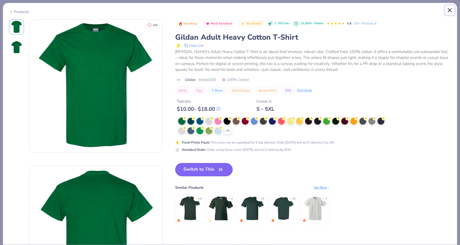
click at [449, 9] on button "Close" at bounding box center [450, 10] width 10 height 10
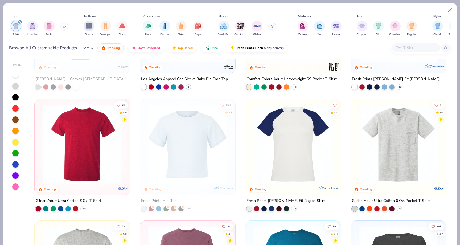
scroll to position [227, 0]
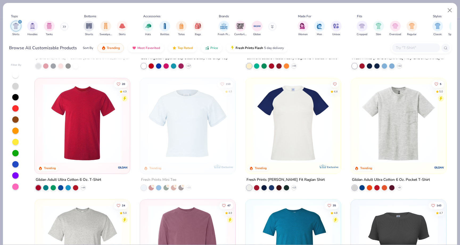
click at [110, 147] on img at bounding box center [82, 122] width 85 height 79
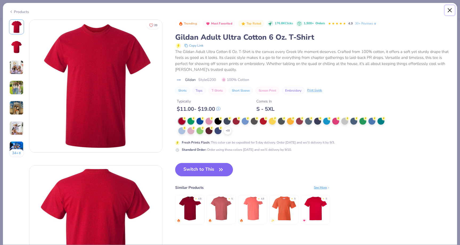
click at [451, 11] on button "Close" at bounding box center [450, 10] width 10 height 10
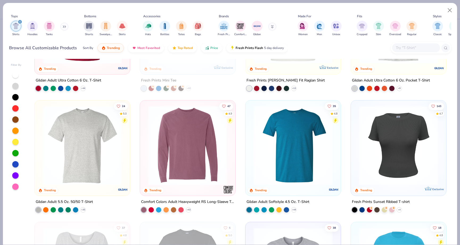
scroll to position [327, 0]
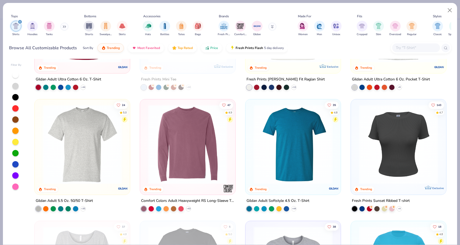
click at [84, 169] on img at bounding box center [82, 144] width 85 height 79
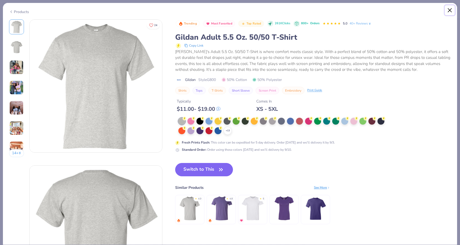
click at [451, 9] on button "Close" at bounding box center [450, 10] width 10 height 10
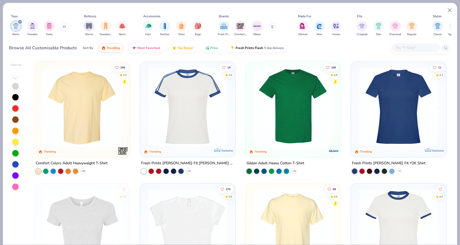
click at [286, 95] on img at bounding box center [293, 106] width 85 height 79
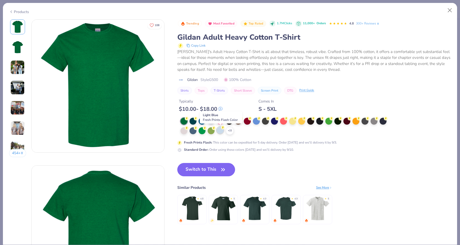
click at [221, 130] on div at bounding box center [220, 130] width 7 height 7
